Goal: Go to known website: Access a specific website the user already knows

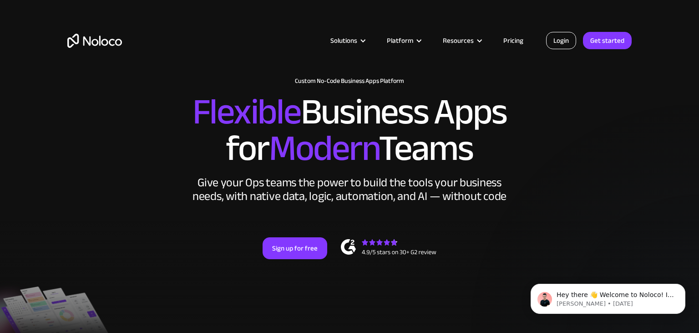
click at [569, 45] on link "Login" at bounding box center [561, 40] width 30 height 17
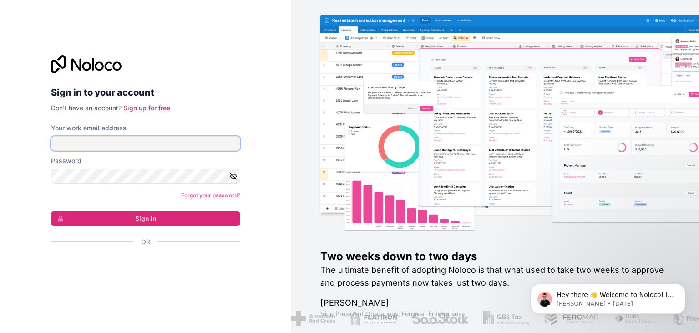
type input "[EMAIL_ADDRESS][DOMAIN_NAME]"
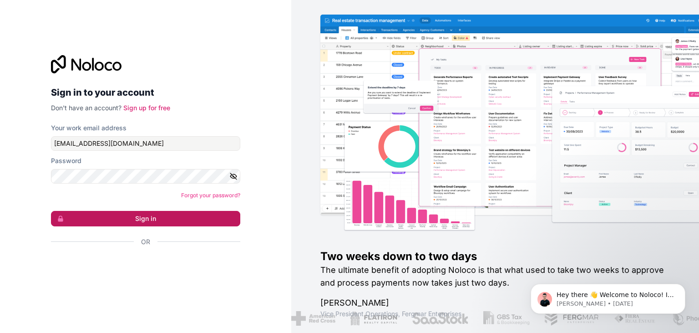
click at [183, 216] on button "Sign in" at bounding box center [145, 218] width 189 height 15
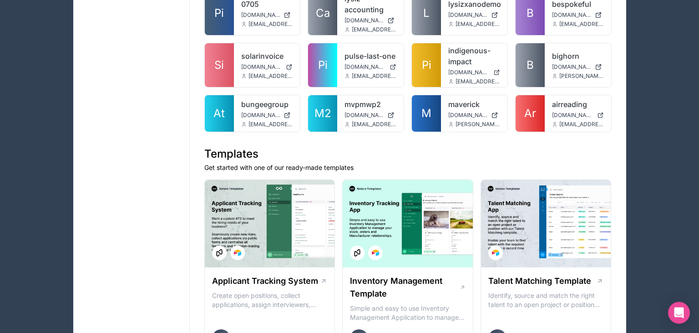
scroll to position [625, 0]
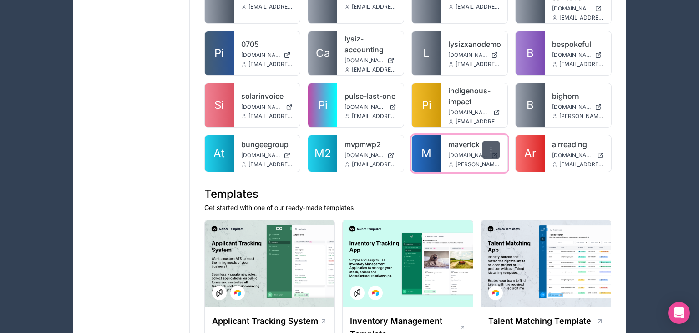
click at [484, 149] on div at bounding box center [491, 150] width 18 height 18
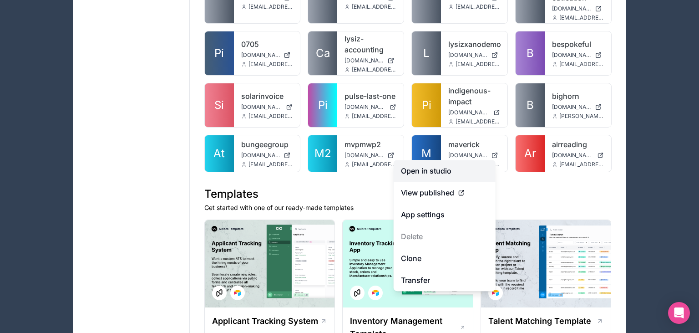
click at [456, 170] on link "Open in studio" at bounding box center [445, 171] width 102 height 22
